Goal: Navigation & Orientation: Find specific page/section

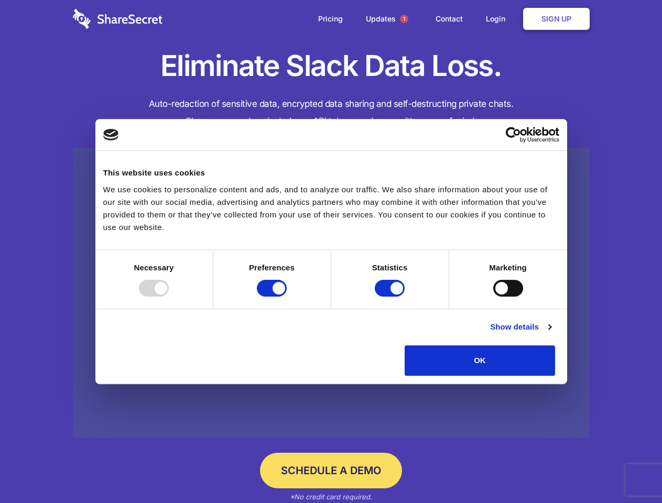
click at [169, 296] on div at bounding box center [154, 288] width 30 height 17
click at [287, 296] on input "Preferences" at bounding box center [272, 288] width 30 height 17
checkbox input "false"
click at [391, 296] on input "Statistics" at bounding box center [390, 288] width 30 height 17
checkbox input "false"
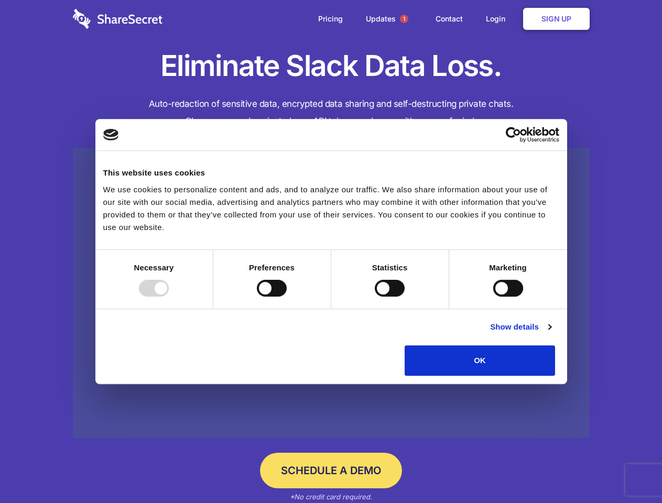
click at [493, 296] on input "Marketing" at bounding box center [508, 288] width 30 height 17
checkbox input "true"
click at [551, 333] on link "Show details" at bounding box center [520, 327] width 61 height 13
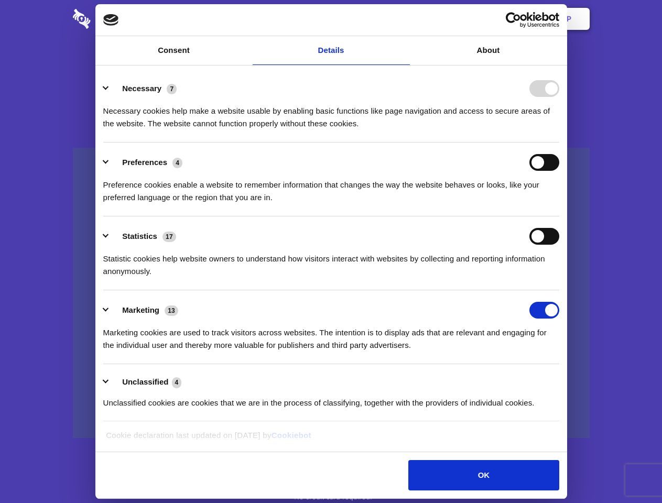
click at [579, 379] on link at bounding box center [331, 293] width 516 height 291
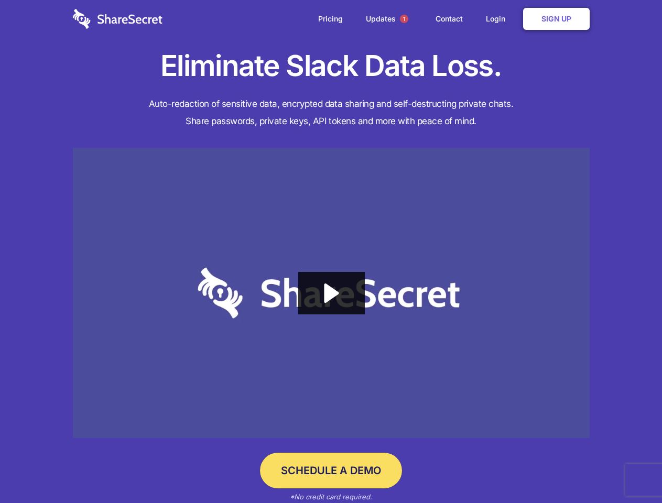
click at [403, 19] on span "1" at bounding box center [404, 19] width 8 height 8
